Goal: Information Seeking & Learning: Learn about a topic

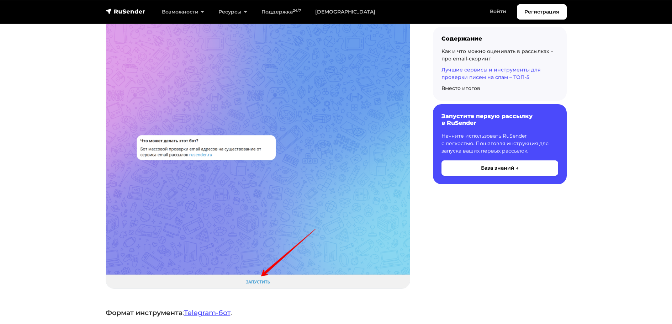
scroll to position [1032, 0]
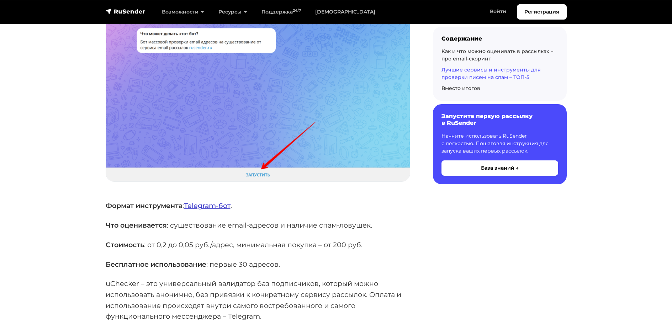
click at [220, 201] on link "Telegram-бот" at bounding box center [207, 205] width 47 height 9
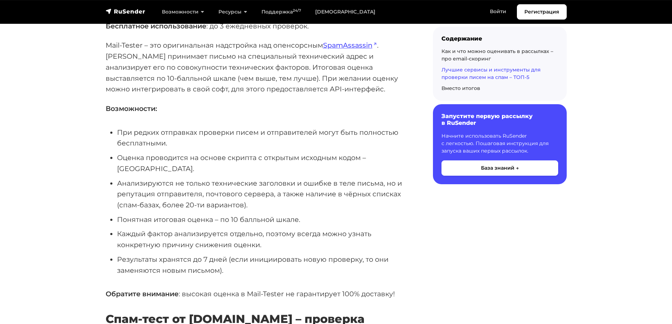
scroll to position [2027, 0]
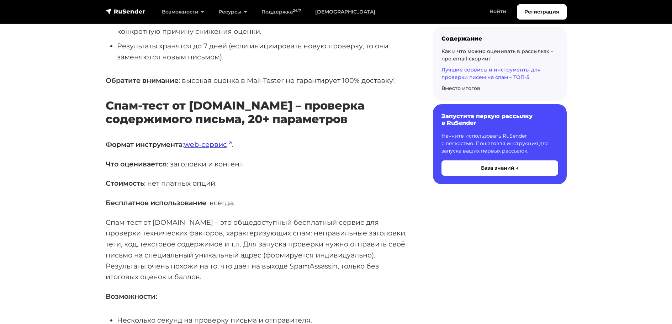
click at [208, 140] on link "web-сервис" at bounding box center [208, 144] width 48 height 9
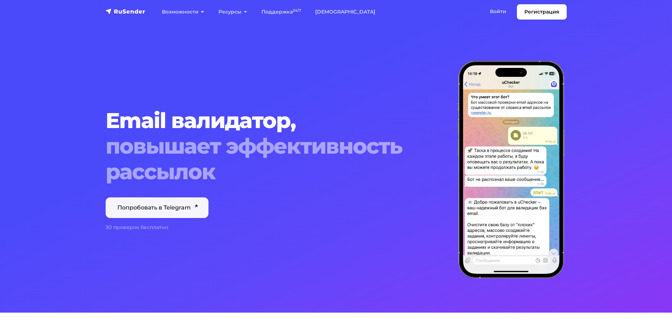
click at [177, 210] on link "Попробовать в Telegram" at bounding box center [157, 207] width 103 height 21
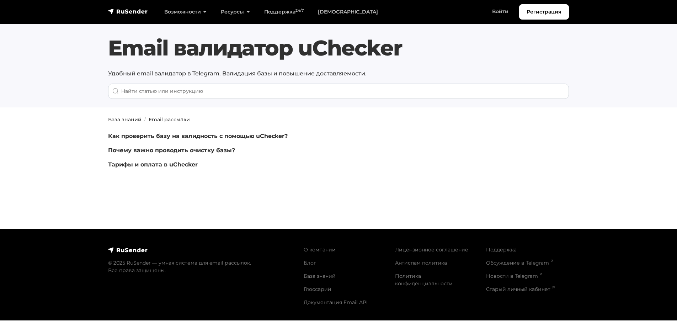
click at [227, 140] on p "Как проверить базу на валидность с помощью uChecker?" at bounding box center [260, 136] width 304 height 9
click at [232, 135] on link "Как проверить базу на валидность с помощью uChecker?" at bounding box center [198, 136] width 180 height 7
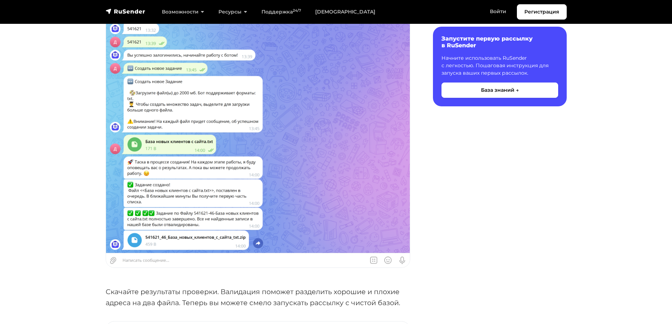
scroll to position [1850, 0]
